Goal: Task Accomplishment & Management: Use online tool/utility

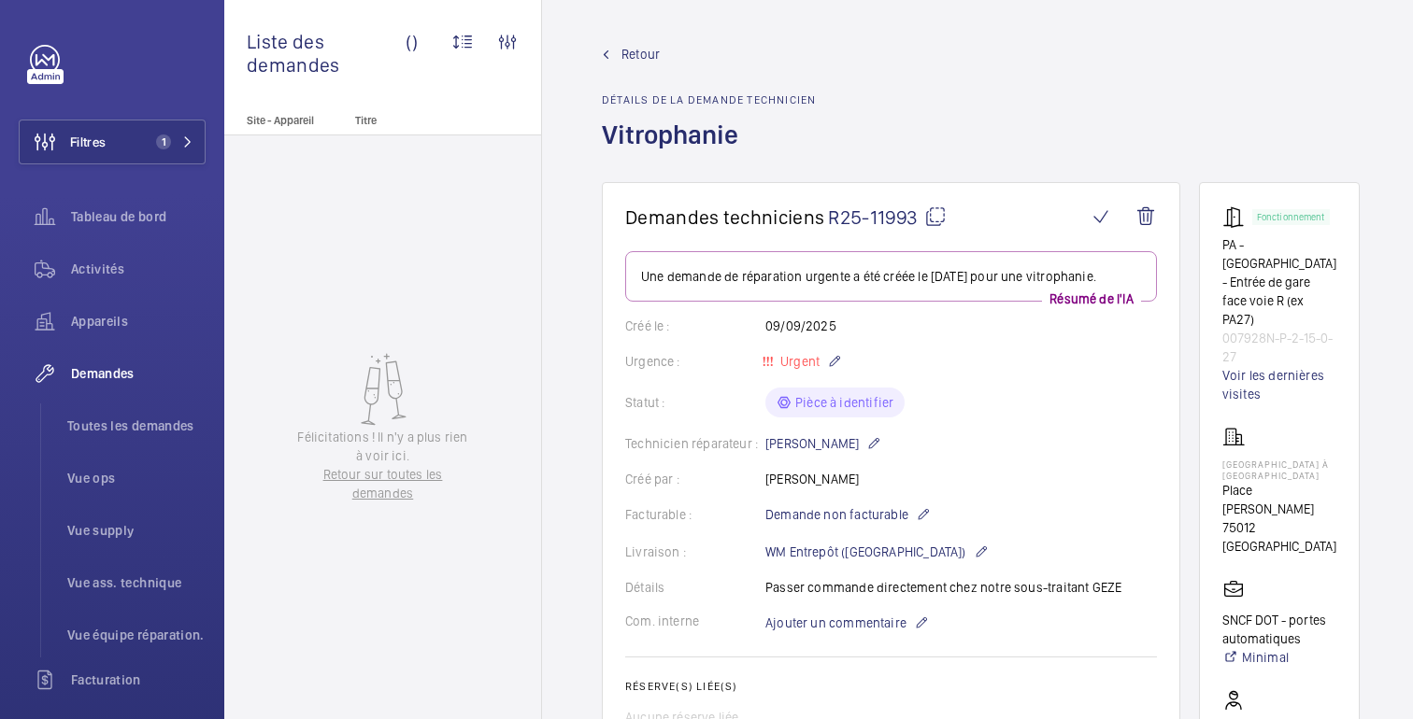
click at [643, 45] on span "Retour" at bounding box center [640, 54] width 38 height 19
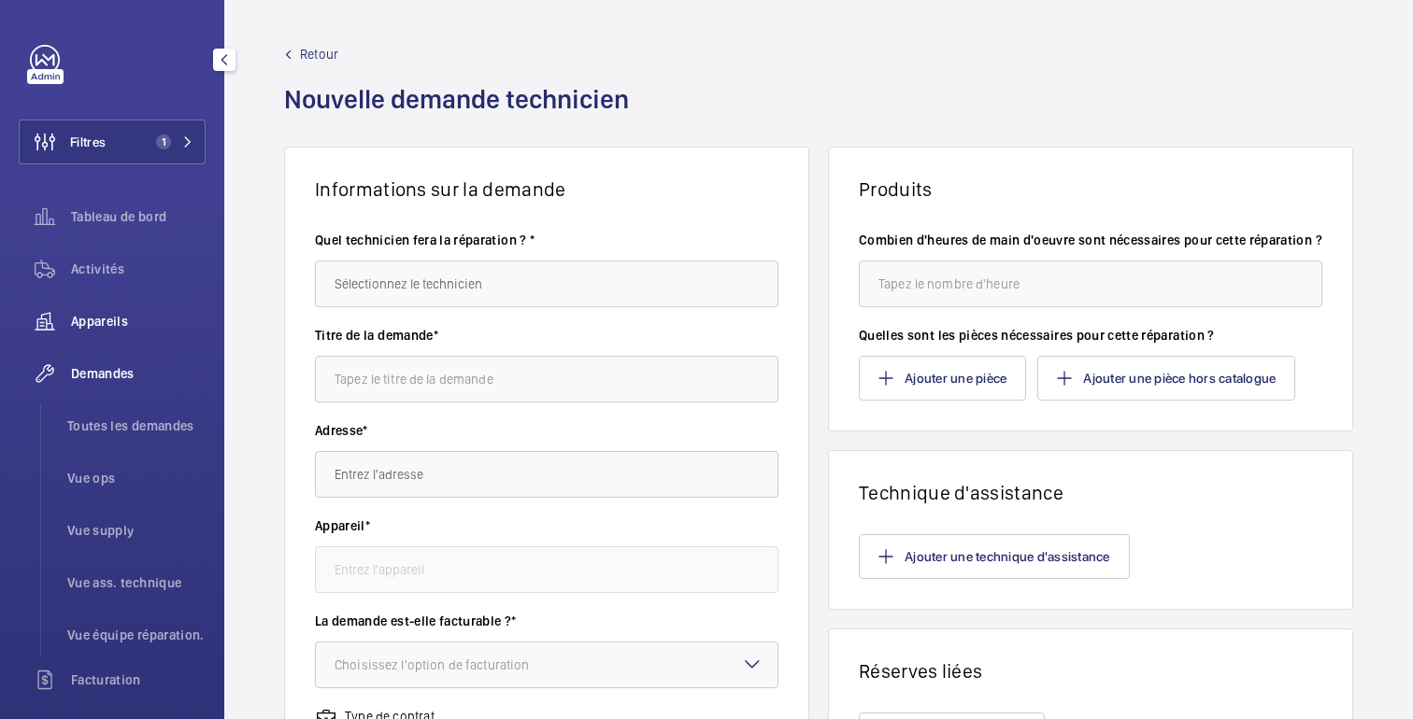
click at [103, 315] on font "Appareils" at bounding box center [99, 321] width 57 height 15
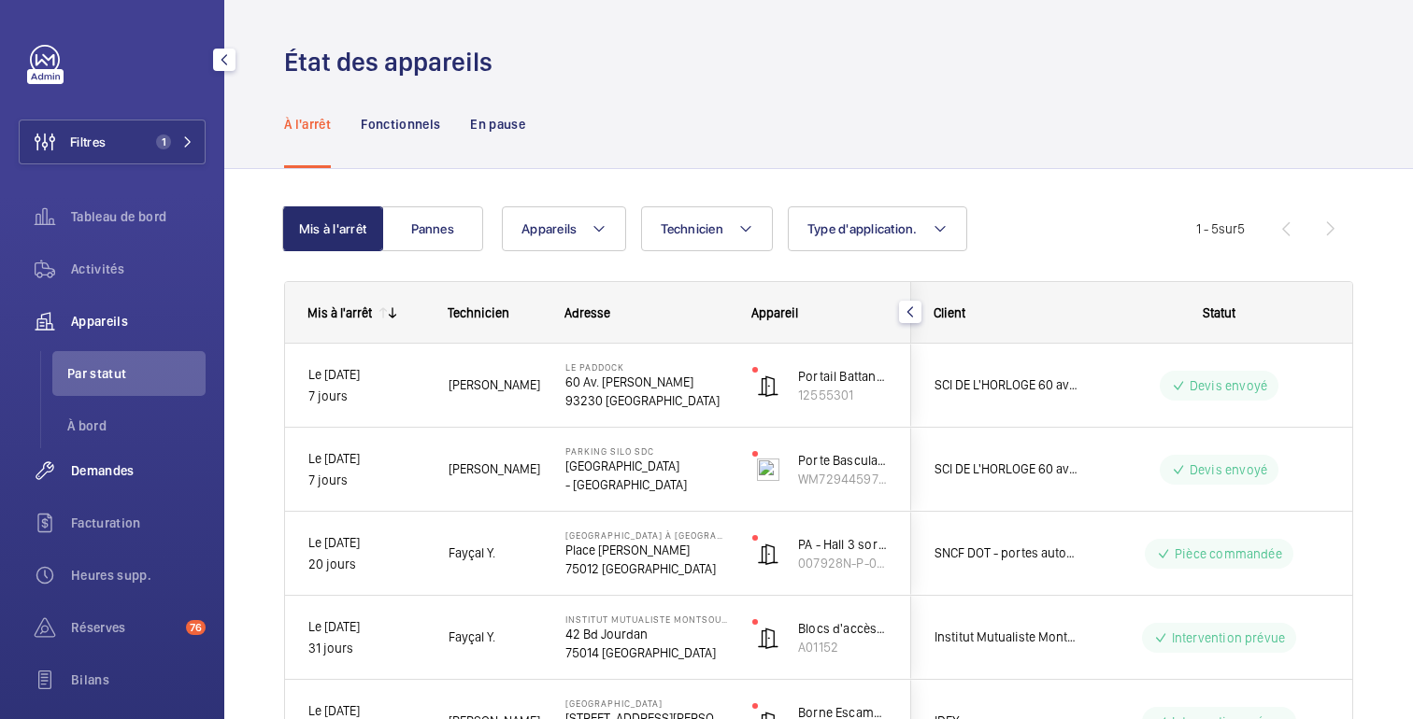
click at [99, 470] on font "Demandes" at bounding box center [103, 470] width 64 height 15
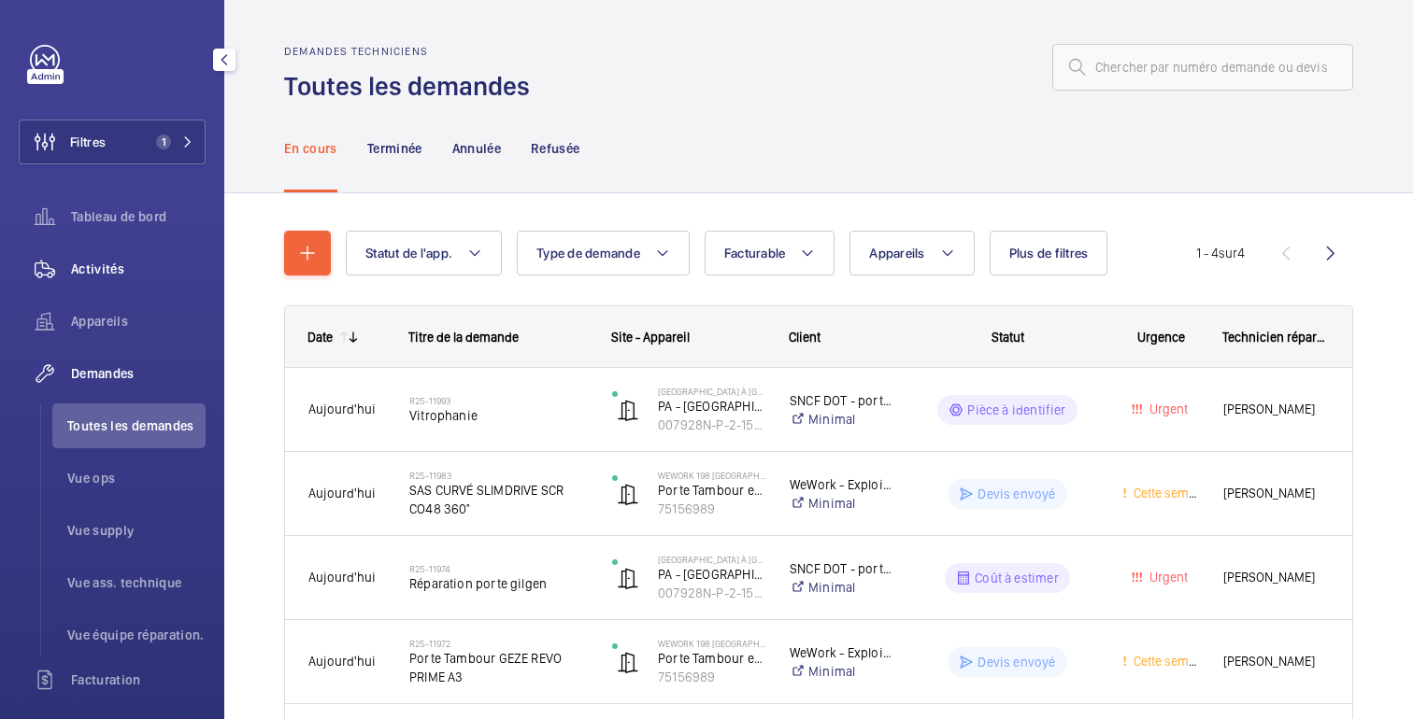
click at [128, 265] on span "Activités" at bounding box center [138, 269] width 135 height 19
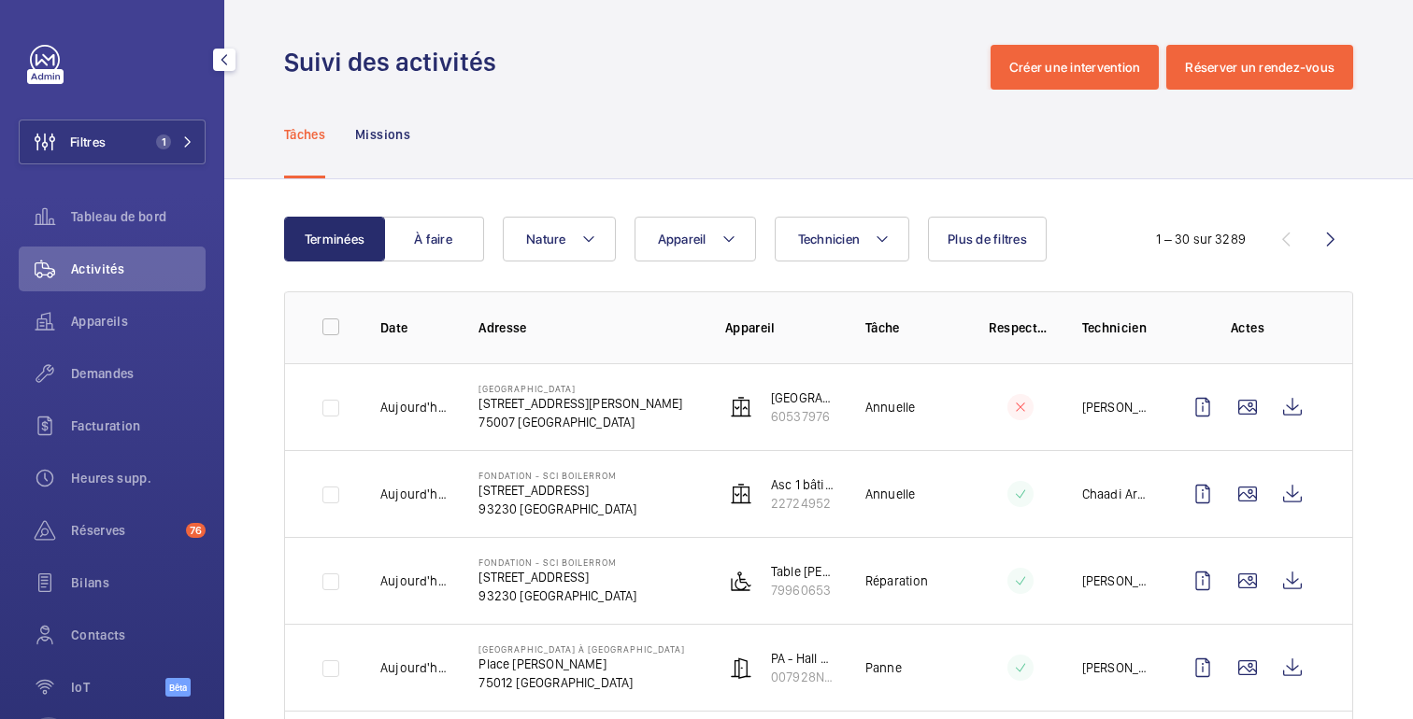
click at [107, 164] on div "Filtres 1 Tableau de bord Activités Appareils Demandes Facturation Heures supp.…" at bounding box center [112, 381] width 187 height 673
click at [119, 139] on button "Filtres 1" at bounding box center [112, 142] width 187 height 45
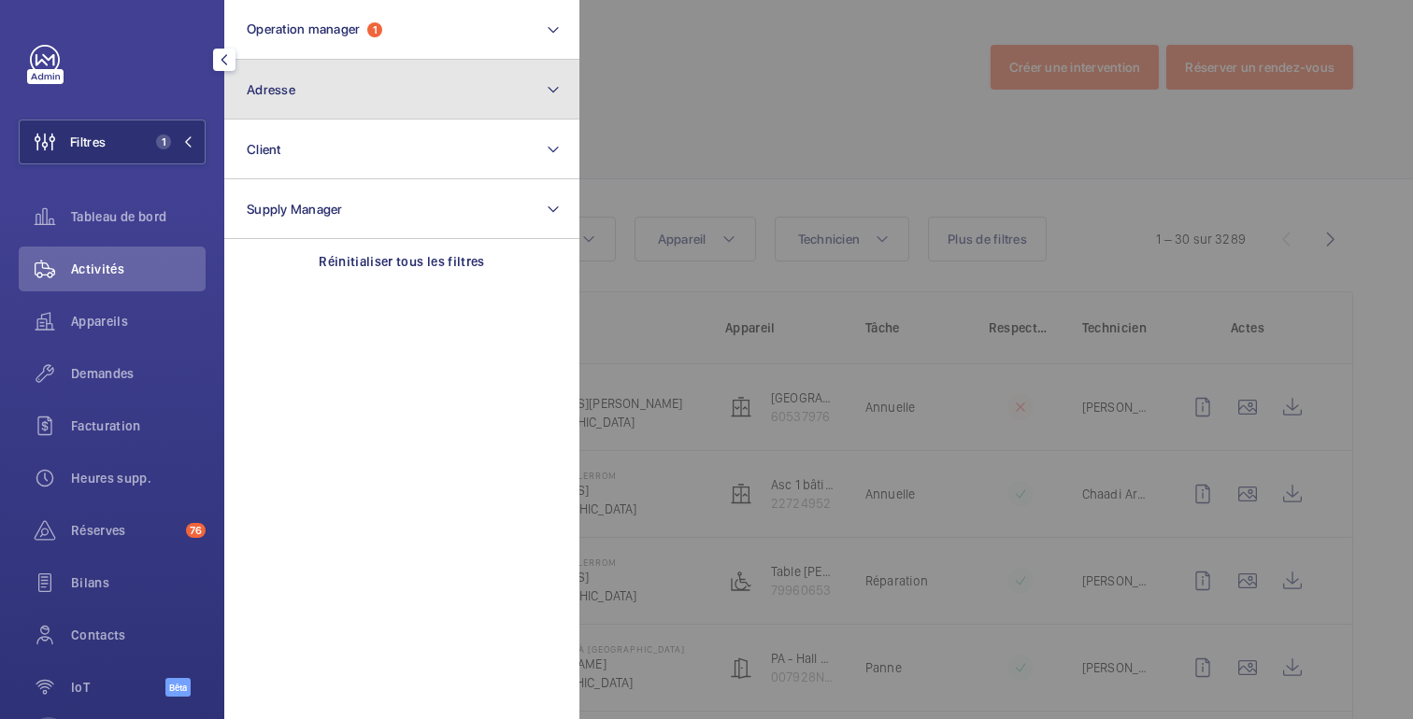
click at [296, 83] on button "Adresse" at bounding box center [401, 90] width 355 height 60
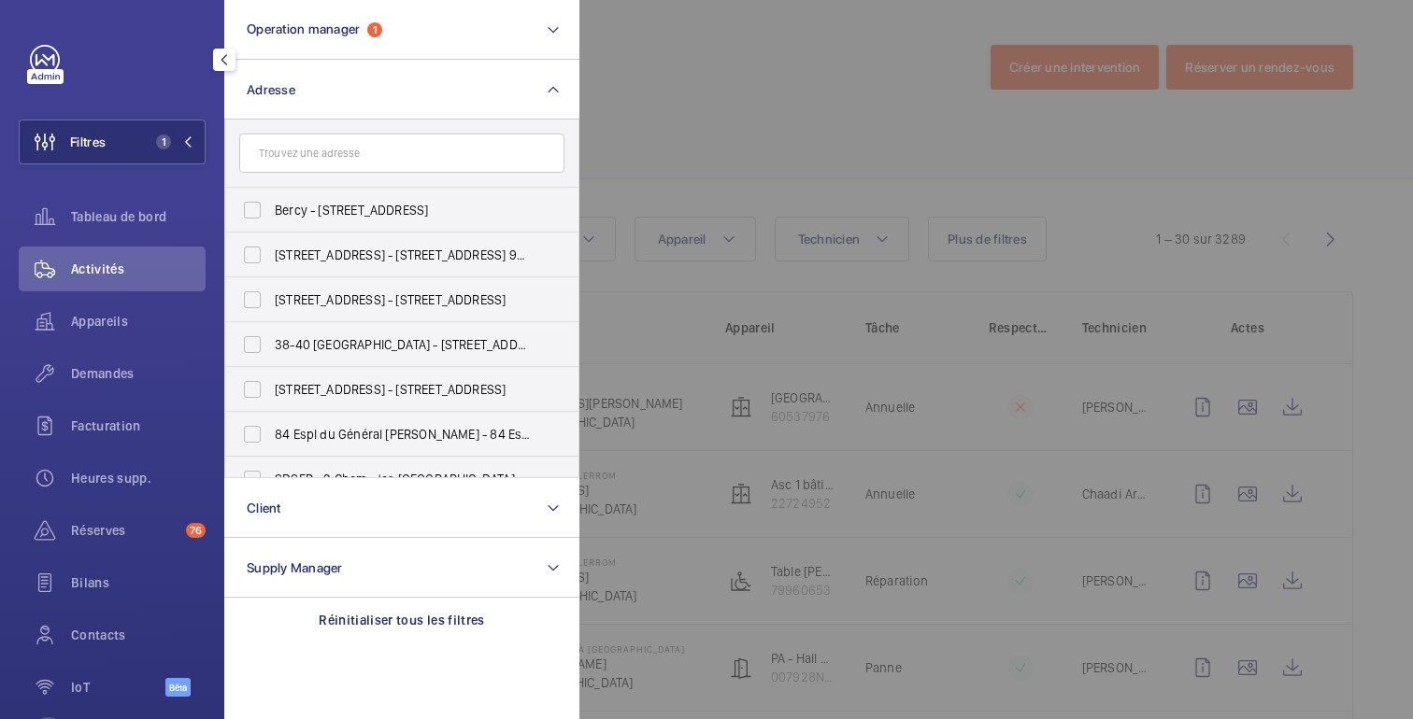
click at [360, 147] on input "text" at bounding box center [401, 153] width 325 height 39
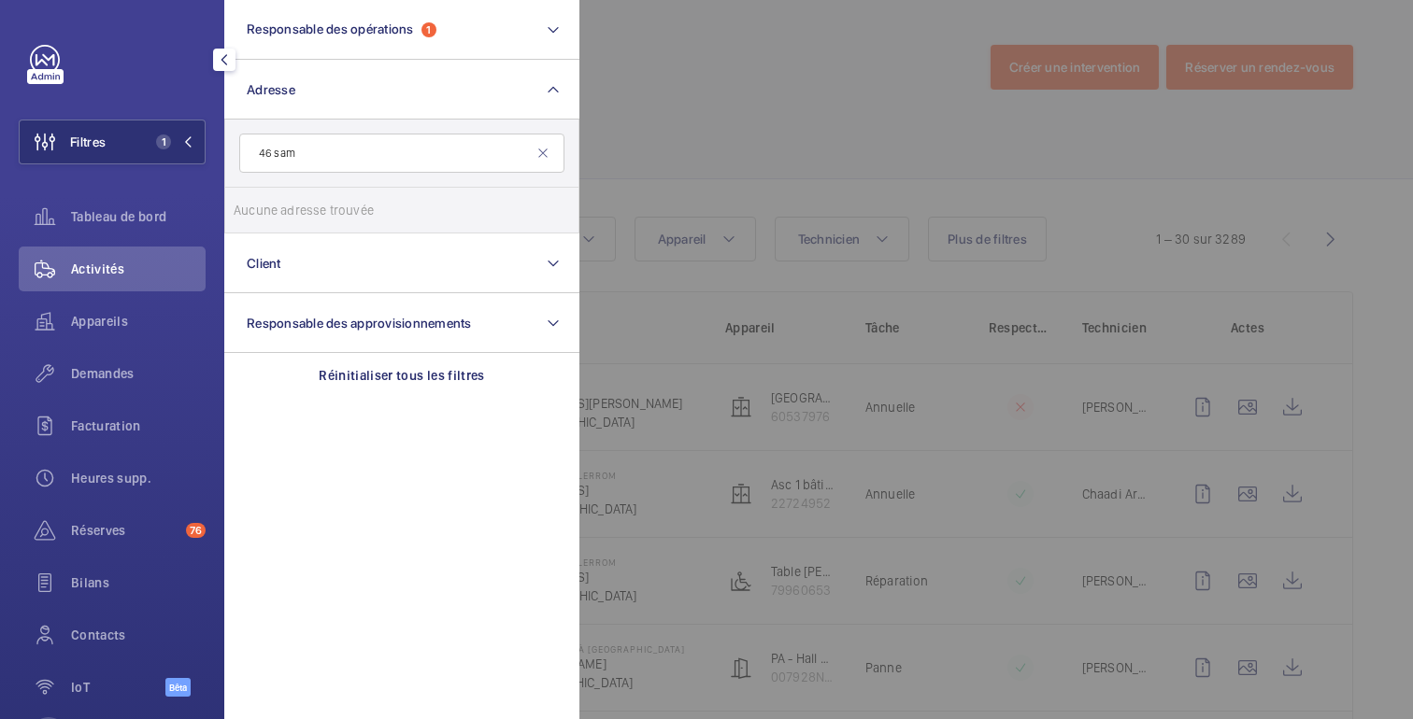
type input "46 sa"
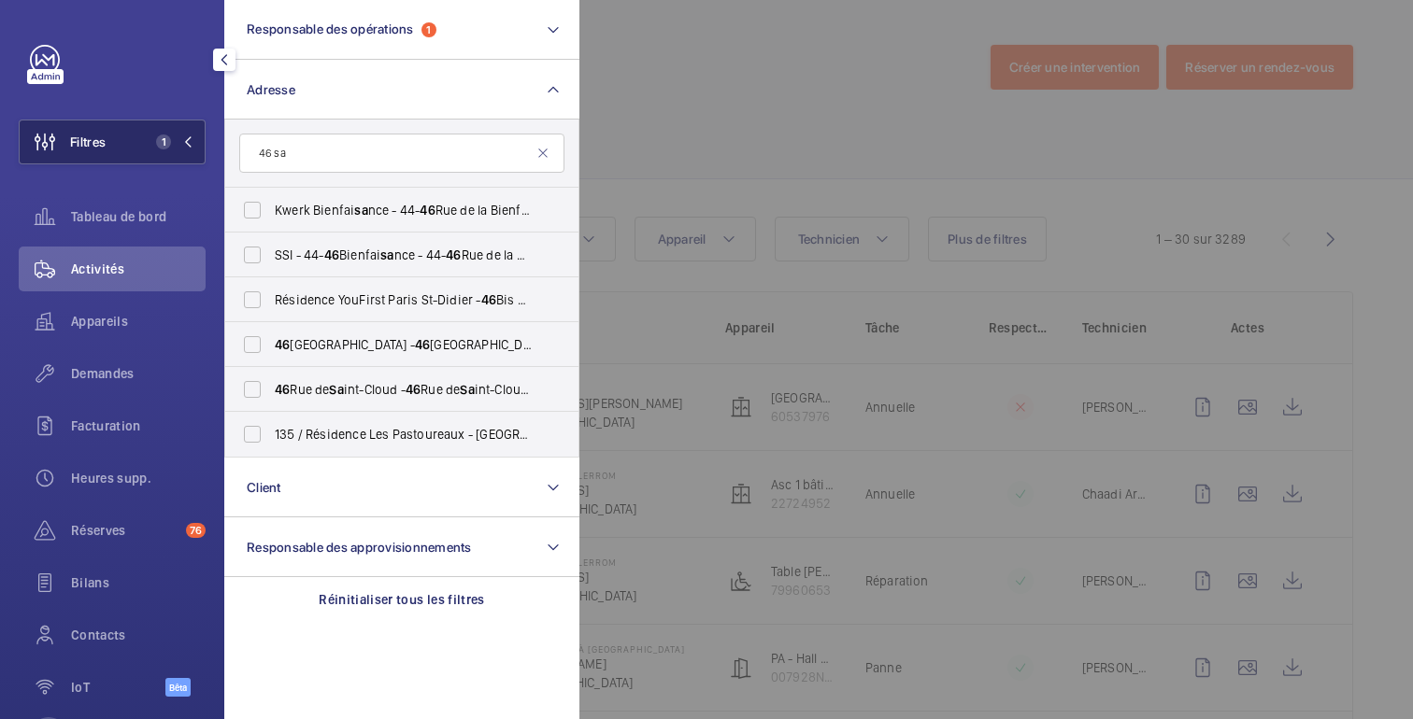
drag, startPoint x: 334, startPoint y: 149, endPoint x: 169, endPoint y: 153, distance: 165.4
click at [169, 152] on wm-front-sidebar-menu-filter "Filtres 1 Responsable des opérations 1 Adresse 46 sa [GEOGRAPHIC_DATA] sa [GEOG…" at bounding box center [112, 142] width 187 height 45
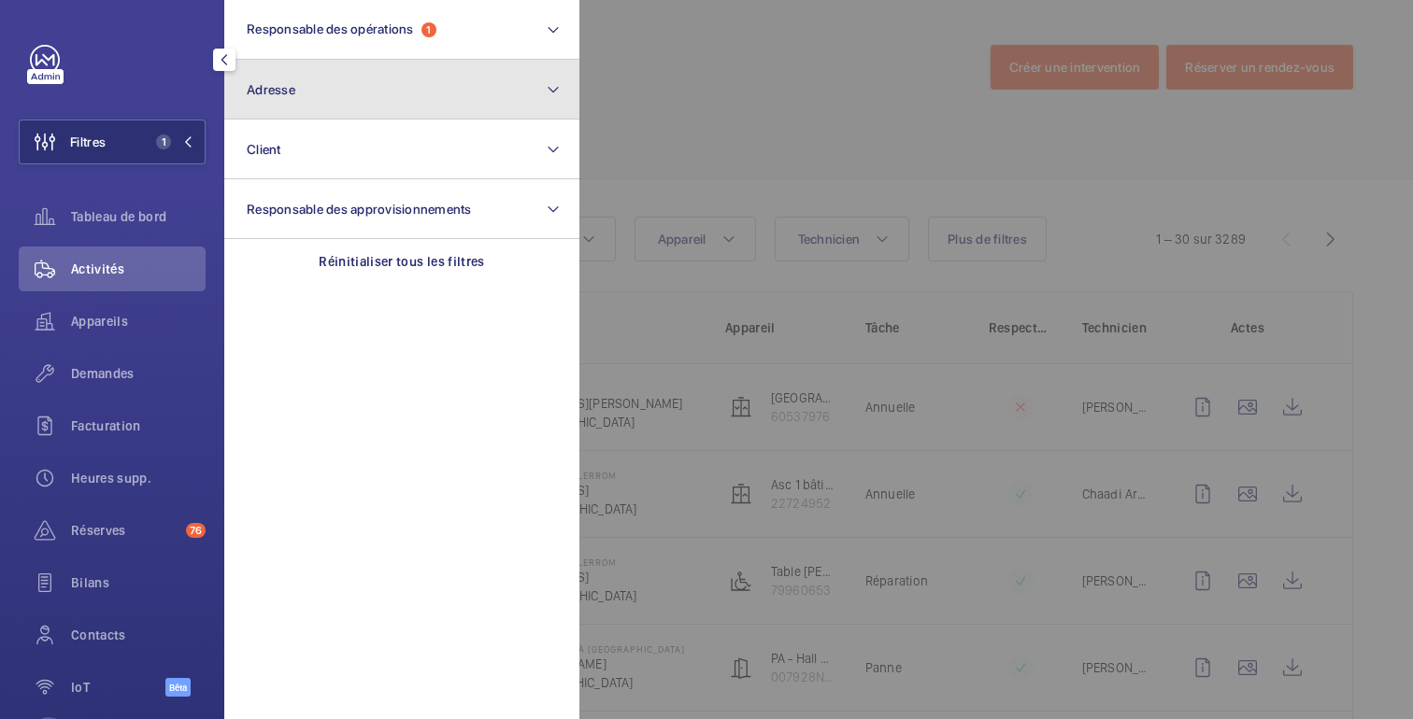
click at [278, 118] on button "Adresse" at bounding box center [401, 90] width 355 height 60
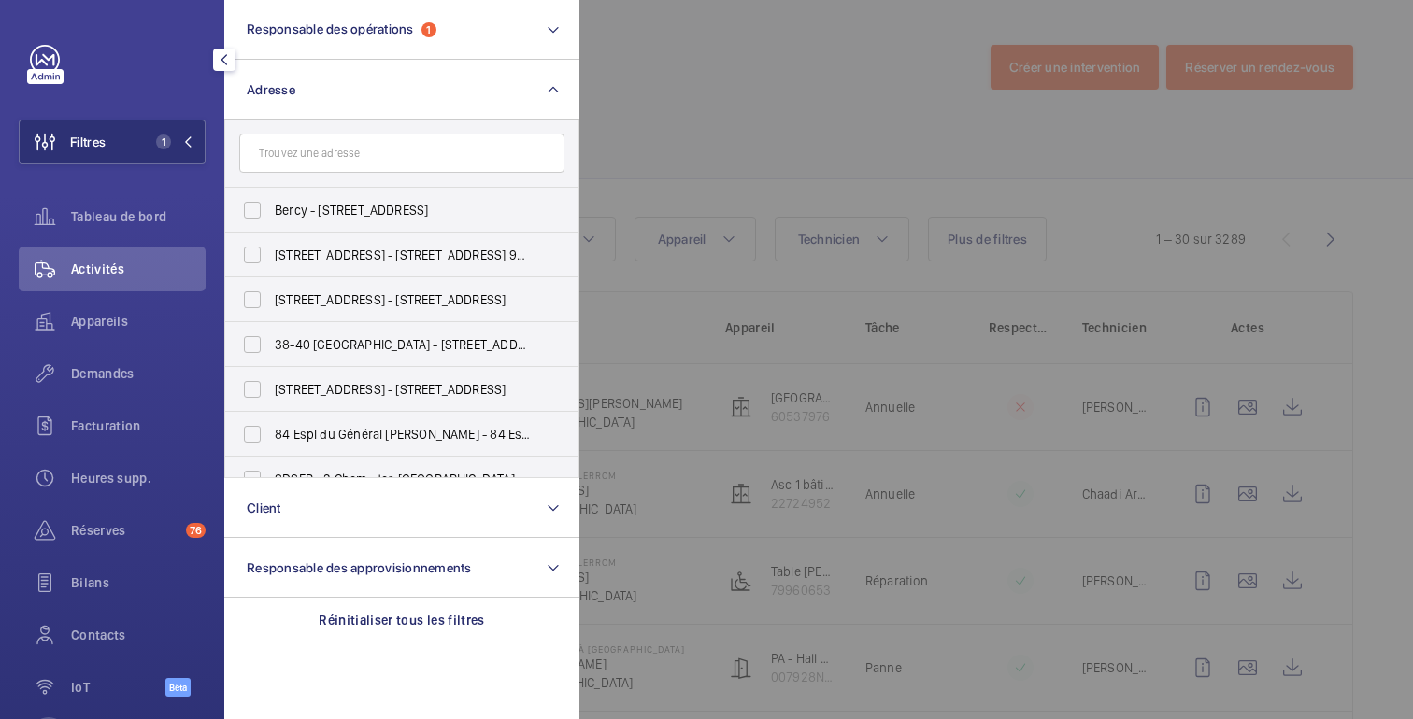
click at [321, 153] on input "text" at bounding box center [401, 153] width 325 height 39
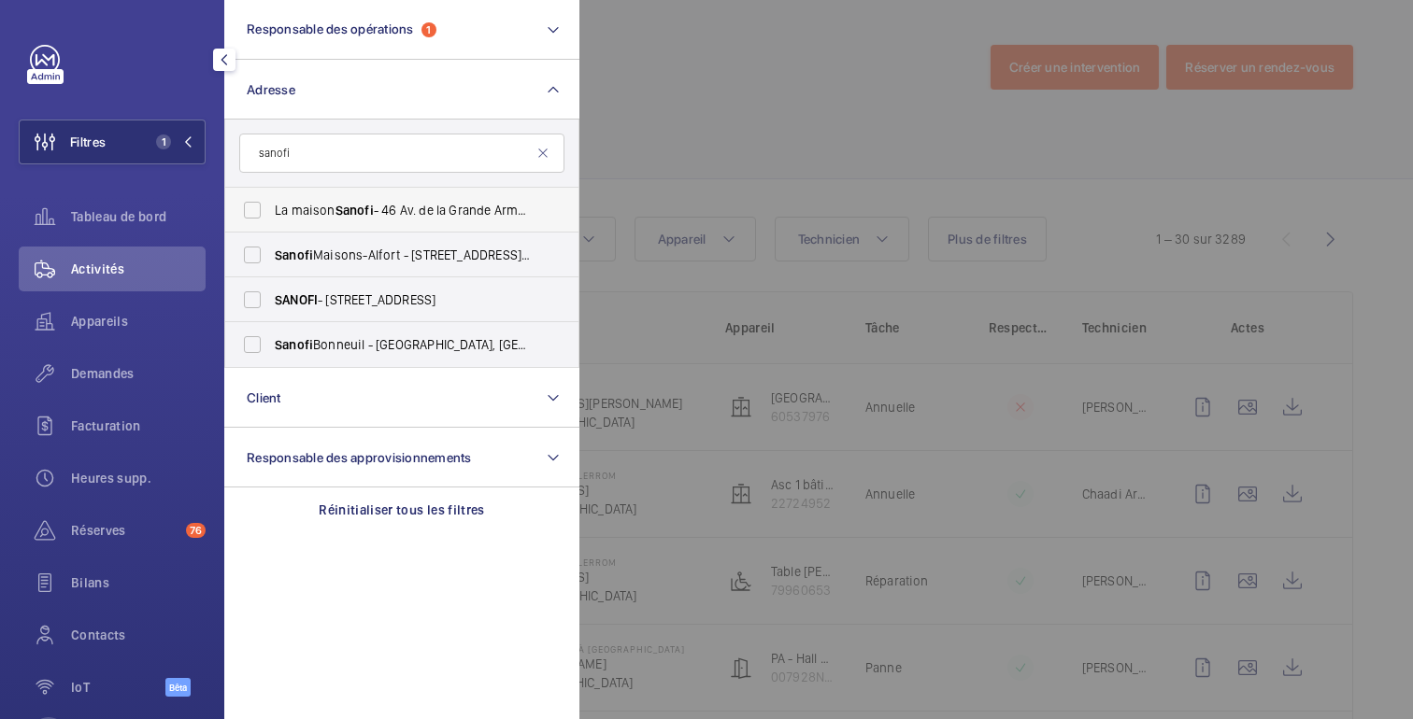
type input "sanofi"
click at [269, 212] on label "La maison Sanofi - [STREET_ADDRESS] de la Grande Armée, PARIS 75017" at bounding box center [387, 210] width 325 height 45
click at [269, 212] on input "La maison Sanofi - [STREET_ADDRESS] de la Grande Armée, PARIS 75017" at bounding box center [252, 210] width 37 height 37
checkbox input "true"
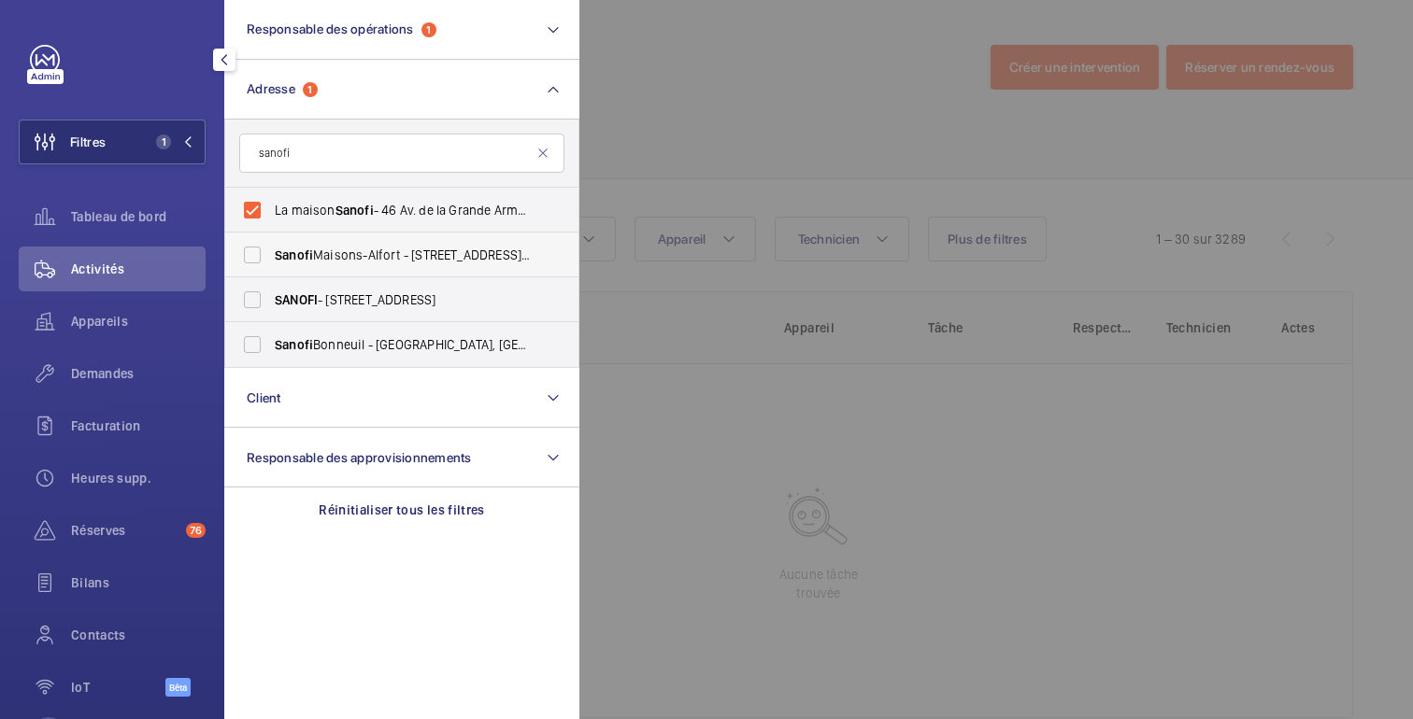
click at [258, 254] on label "Sanofi Maisons-[GEOGRAPHIC_DATA] - [STREET_ADDRESS][PERSON_NAME]" at bounding box center [387, 255] width 325 height 45
click at [258, 254] on input "Sanofi Maisons-[GEOGRAPHIC_DATA] - [STREET_ADDRESS][PERSON_NAME]" at bounding box center [252, 254] width 37 height 37
checkbox input "true"
click at [256, 302] on label "SANOFI - [STREET_ADDRESS]" at bounding box center [387, 300] width 325 height 45
click at [256, 302] on input "SANOFI - [STREET_ADDRESS]" at bounding box center [252, 299] width 37 height 37
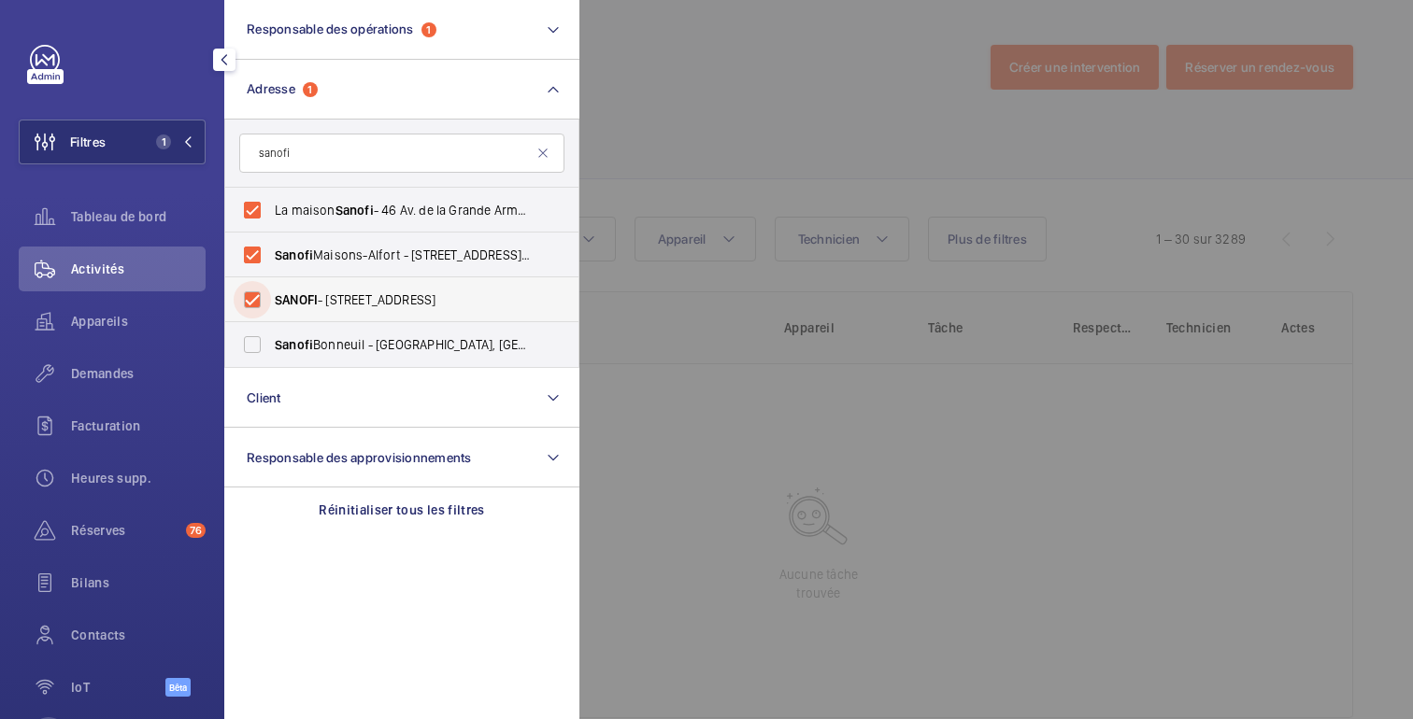
checkbox input "true"
click at [255, 340] on label "Sanofi Bonneuil - [GEOGRAPHIC_DATA], [GEOGRAPHIC_DATA] 94380" at bounding box center [387, 344] width 325 height 45
click at [255, 340] on input "Sanofi Bonneuil - [GEOGRAPHIC_DATA], [GEOGRAPHIC_DATA] 94380" at bounding box center [252, 344] width 37 height 37
checkbox input "true"
click at [742, 89] on div at bounding box center [1285, 359] width 1413 height 719
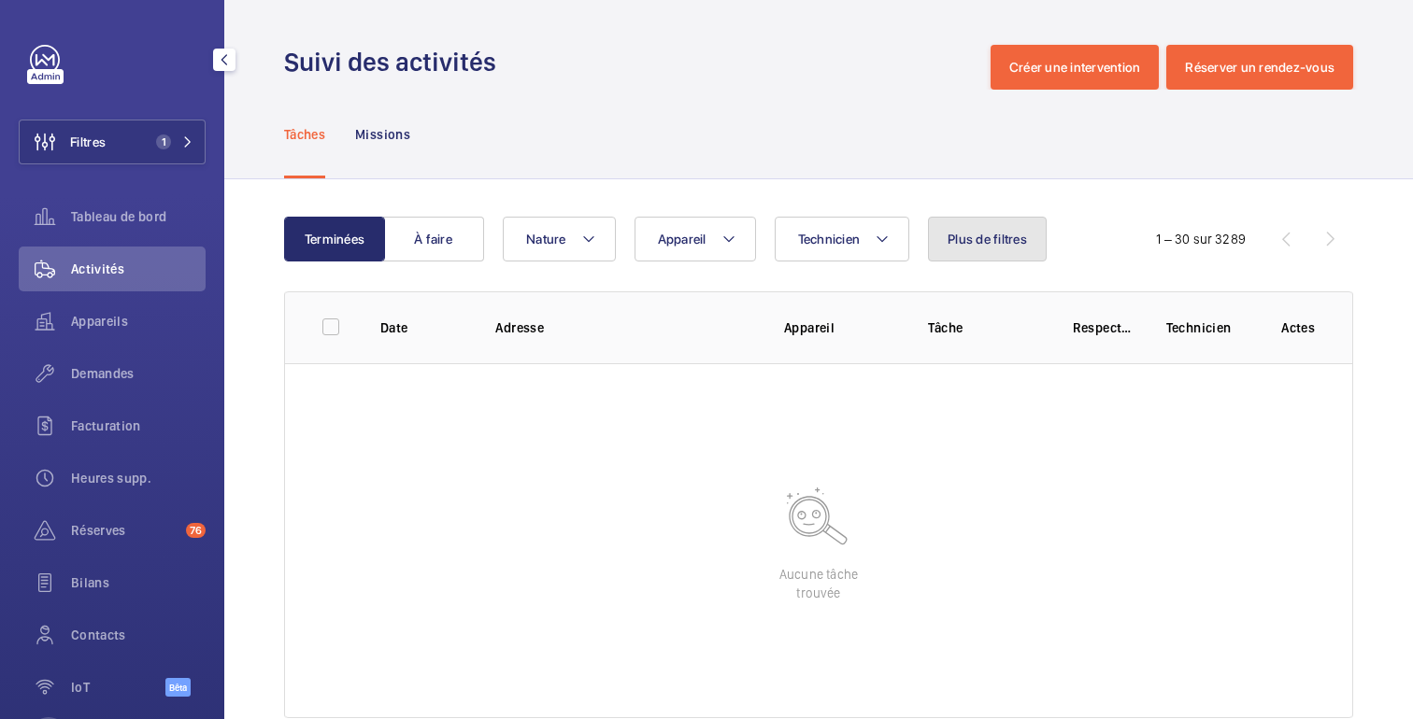
click at [979, 258] on button "Plus de filtres" at bounding box center [987, 239] width 119 height 45
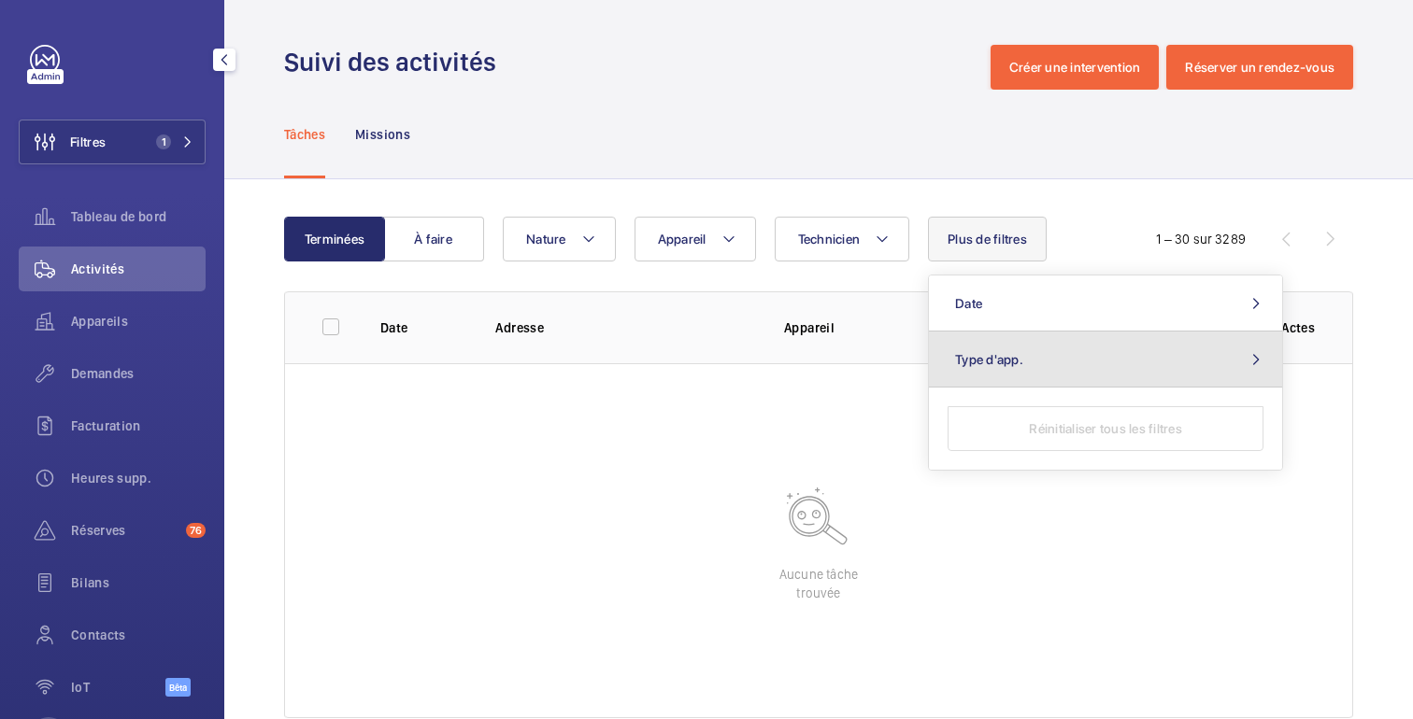
click at [994, 356] on span "Type d'app." at bounding box center [989, 359] width 68 height 15
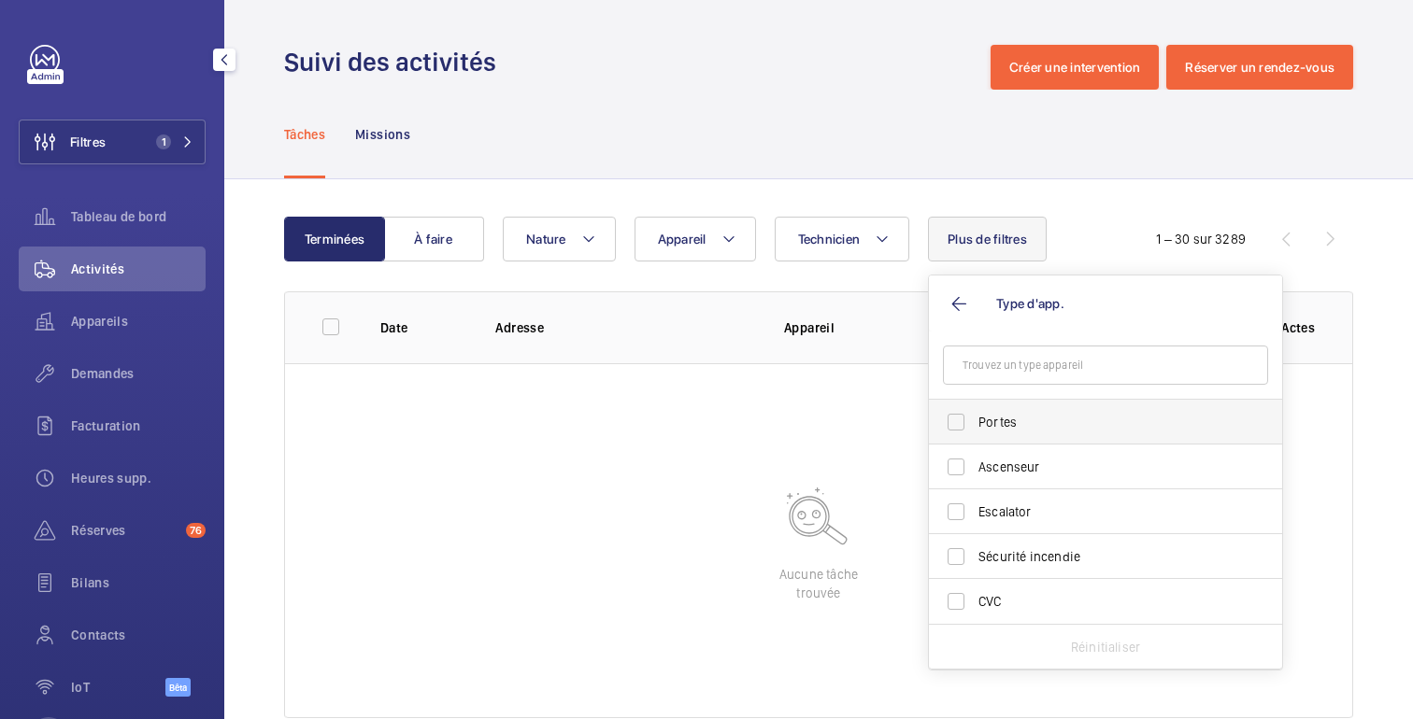
click at [995, 429] on span "Portes" at bounding box center [1106, 422] width 257 height 19
click at [975, 429] on input "Portes" at bounding box center [955, 422] width 37 height 37
checkbox input "true"
click at [922, 185] on div "Terminées À faire Technicien Appareil Nature Plus de filtres 1 Type d'applicati…" at bounding box center [818, 471] width 1189 height 584
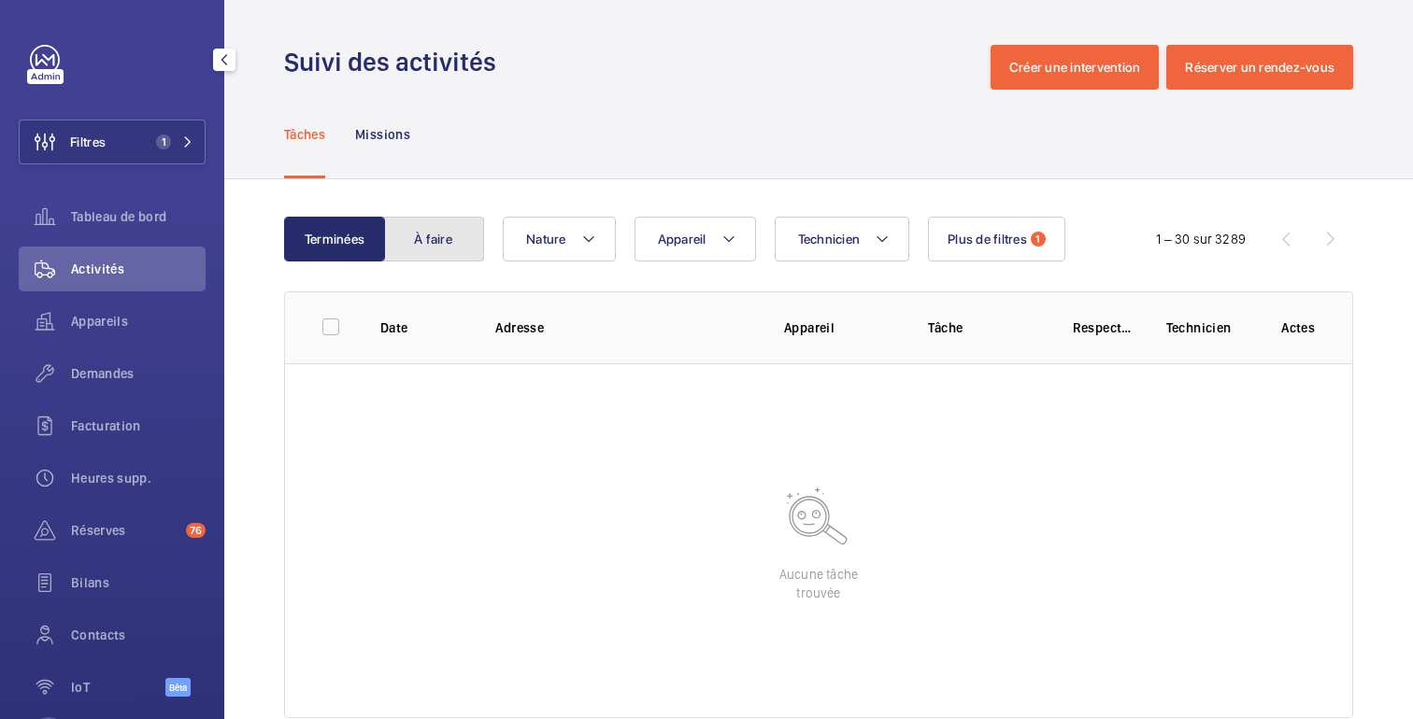
click at [420, 240] on font "À faire" at bounding box center [433, 239] width 38 height 15
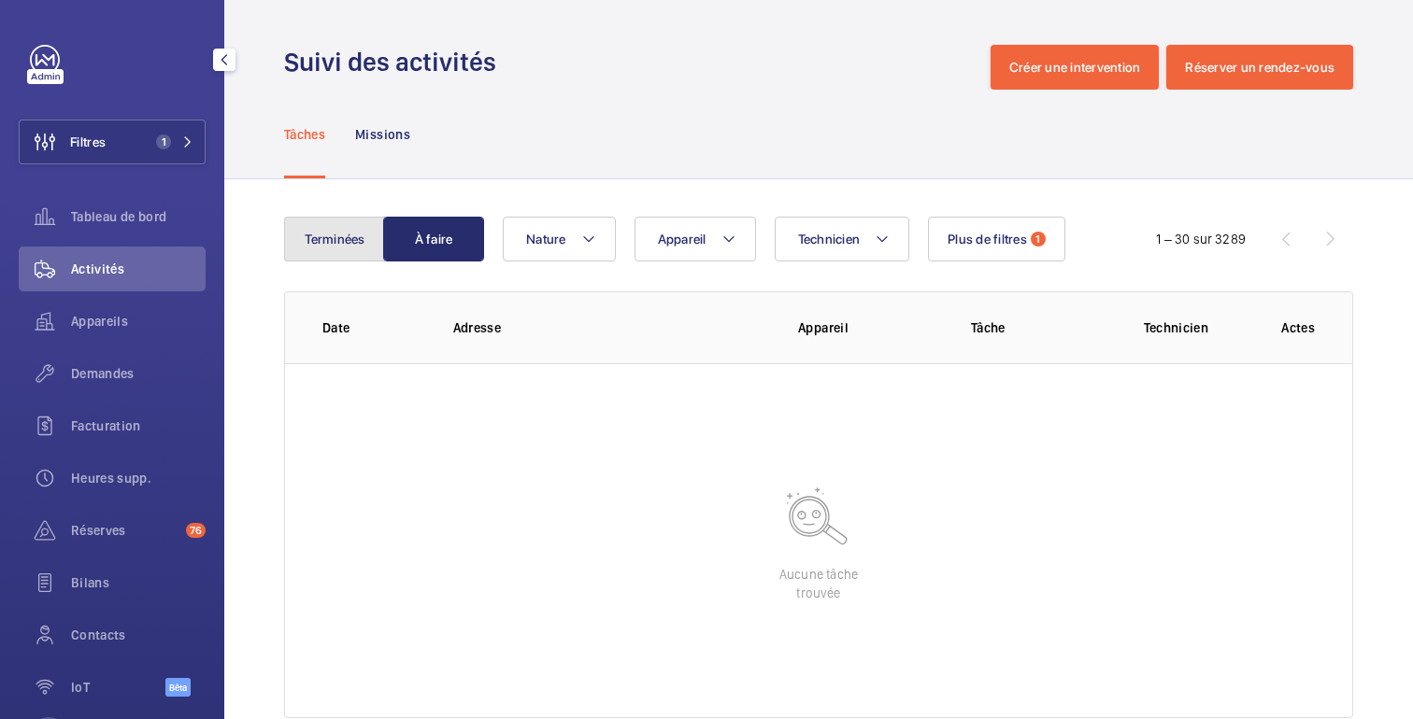
click at [330, 247] on button "Terminées" at bounding box center [334, 239] width 101 height 45
